Goal: Check status: Check status

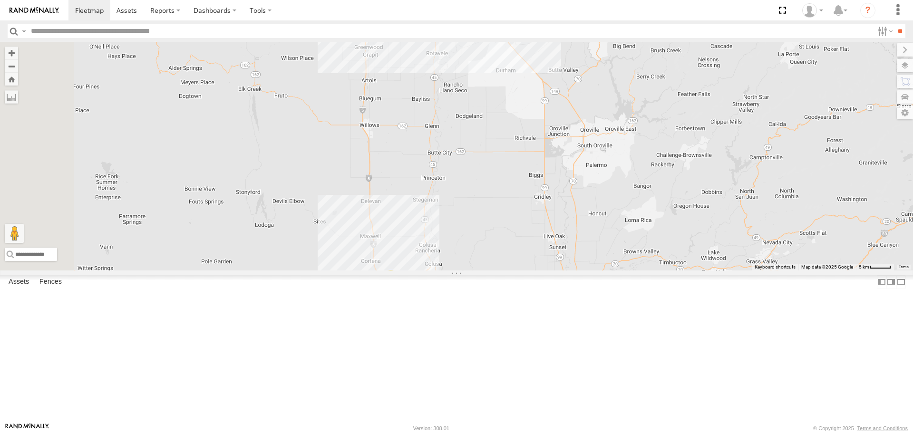
drag, startPoint x: 429, startPoint y: 157, endPoint x: 467, endPoint y: 294, distance: 142.2
click at [467, 270] on div "FRONTLOADER JD344H AL2367 AL2260 AL2287 4 7 25 6 AL2380 4 3 2 2 2 AL2259 AL2341…" at bounding box center [456, 156] width 913 height 228
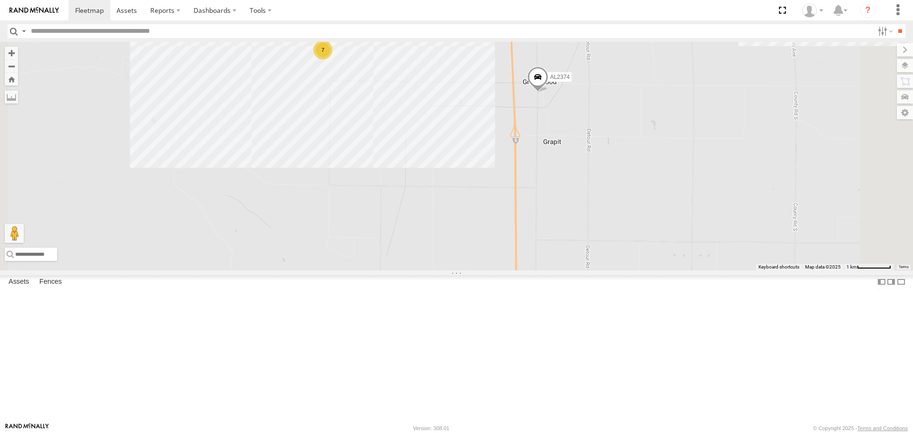
drag, startPoint x: 410, startPoint y: 175, endPoint x: 411, endPoint y: 185, distance: 10.0
click at [411, 185] on div "FRONTLOADER JD344H AL2367 AL2260 AL2287 AL2380 AL2259 AL2341 PT2432 PT2413 AL23…" at bounding box center [456, 156] width 913 height 228
click at [905, 74] on div "FRONTLOADER JD344H AL2367 AL2260 AL2287 AL2380 AL2259 AL2341 PT2432 PT2413 AL23…" at bounding box center [456, 156] width 913 height 228
click at [903, 80] on label at bounding box center [894, 81] width 36 height 13
click at [743, 90] on div "FRONTLOADER JD344H AL2367 AL2260 AL2287 AL2380 AL2259 AL2341 PT2432 PT2413 AL23…" at bounding box center [456, 156] width 913 height 228
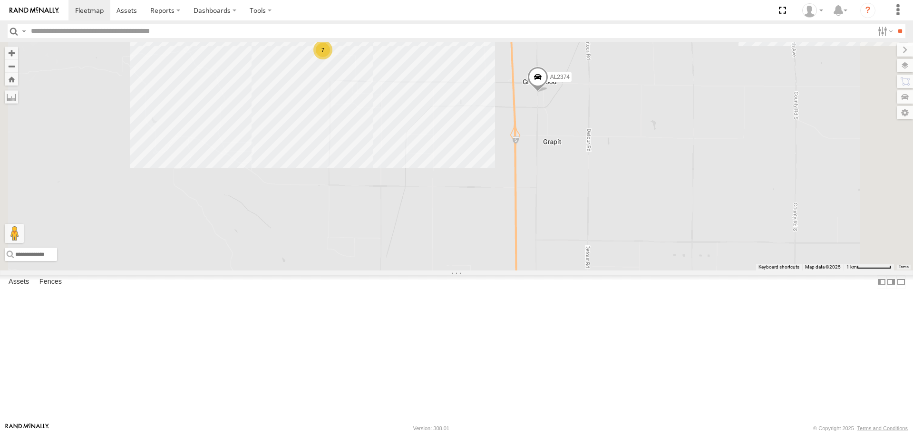
click at [736, 66] on div "FRONTLOADER JD344H AL2367 AL2260 AL2287 AL2380 AL2259 AL2341 PT2432 PT2413 AL23…" at bounding box center [456, 156] width 913 height 228
drag, startPoint x: 701, startPoint y: 120, endPoint x: 657, endPoint y: 130, distance: 44.4
click at [700, 120] on div "FRONTLOADER JD344H AL2367 AL2260 AL2287 AL2380 AL2259 AL2341 PT2432 PT2413 AL23…" at bounding box center [456, 156] width 913 height 228
drag, startPoint x: 547, startPoint y: 144, endPoint x: 542, endPoint y: 153, distance: 9.8
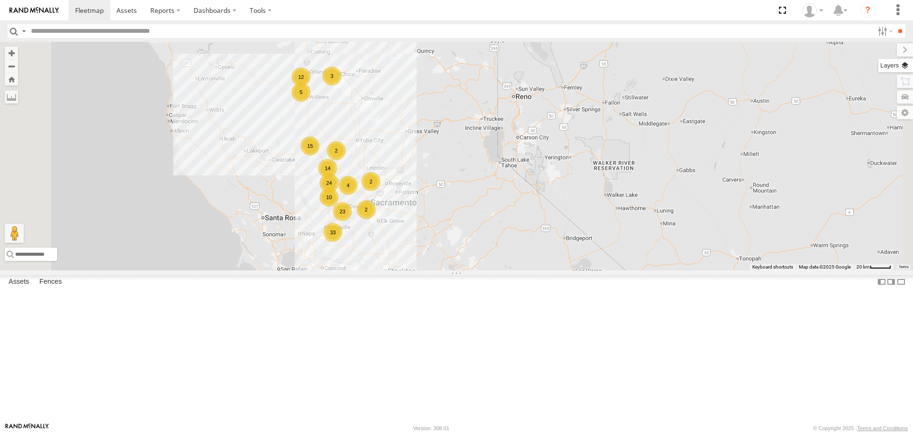
click at [905, 66] on label at bounding box center [895, 65] width 35 height 13
click at [0, 0] on span "Basemaps" at bounding box center [0, 0] width 0 height 0
click at [0, 0] on span "Satellite" at bounding box center [0, 0] width 0 height 0
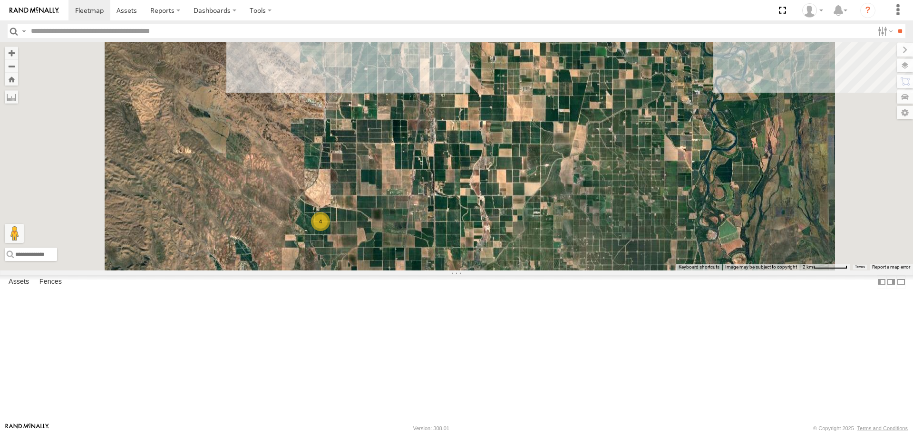
drag, startPoint x: 474, startPoint y: 279, endPoint x: 483, endPoint y: 204, distance: 75.2
click at [482, 209] on div "FRONTLOADER JD344H AL2367 AL2260 AL2287 AL2259 AL2374 PT2436 4 7" at bounding box center [456, 156] width 913 height 228
